Goal: Find specific page/section: Find specific page/section

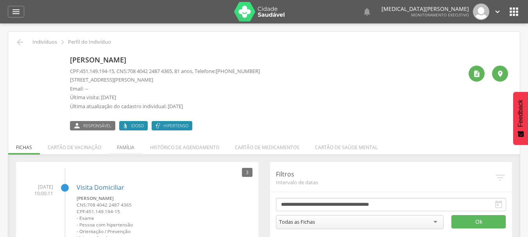
click at [120, 147] on li "Família" at bounding box center [125, 145] width 33 height 18
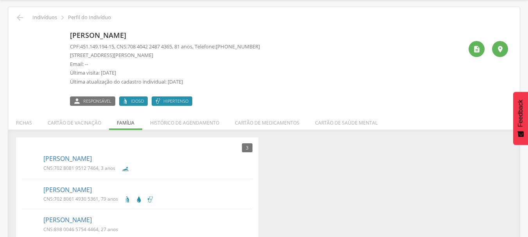
scroll to position [38, 0]
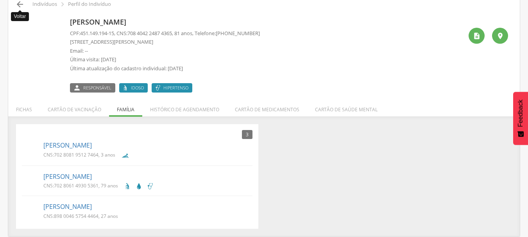
click at [23, 5] on icon "" at bounding box center [19, 4] width 9 height 9
click at [19, 1] on icon "" at bounding box center [19, 4] width 9 height 9
click at [18, 5] on icon "" at bounding box center [19, 4] width 9 height 9
click at [19, 109] on li "Fichas" at bounding box center [24, 107] width 32 height 18
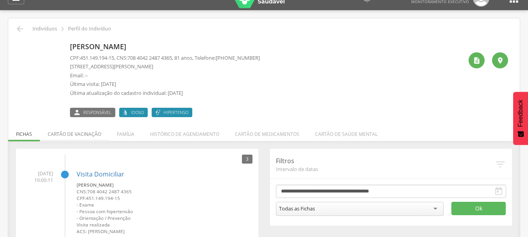
scroll to position [0, 0]
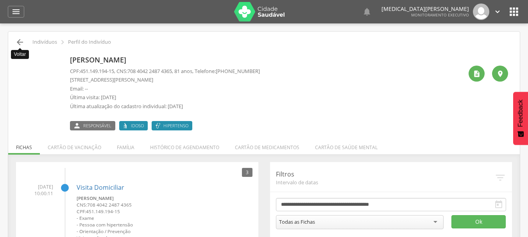
click at [24, 41] on icon "" at bounding box center [19, 42] width 9 height 9
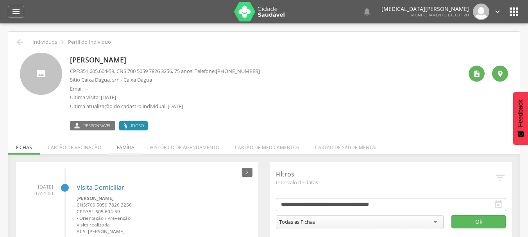
click at [125, 147] on li "Família" at bounding box center [125, 145] width 33 height 18
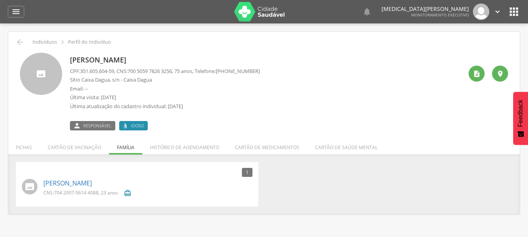
drag, startPoint x: 235, startPoint y: 70, endPoint x: 268, endPoint y: 70, distance: 33.2
click at [268, 70] on div "[PERSON_NAME] CPF: 351.605.604-59 , CNS: [PHONE_NUMBER] , 75 anos, Telefone: [P…" at bounding box center [266, 92] width 393 height 78
click at [34, 146] on li "Fichas" at bounding box center [24, 145] width 32 height 18
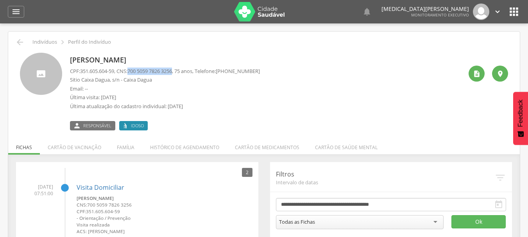
drag, startPoint x: 133, startPoint y: 72, endPoint x: 180, endPoint y: 72, distance: 46.9
click at [172, 72] on span "700 5059 7826 3256" at bounding box center [149, 71] width 45 height 7
copy span "700 5059 7826 3256"
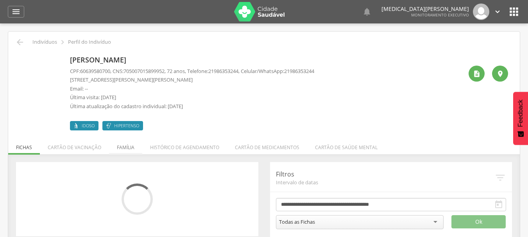
click at [124, 149] on li "Família" at bounding box center [125, 145] width 33 height 18
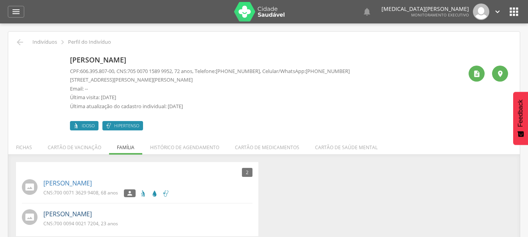
click at [92, 217] on link "José Lucas Andrade do Nascimento" at bounding box center [67, 214] width 48 height 9
